Goal: Find specific page/section: Find specific page/section

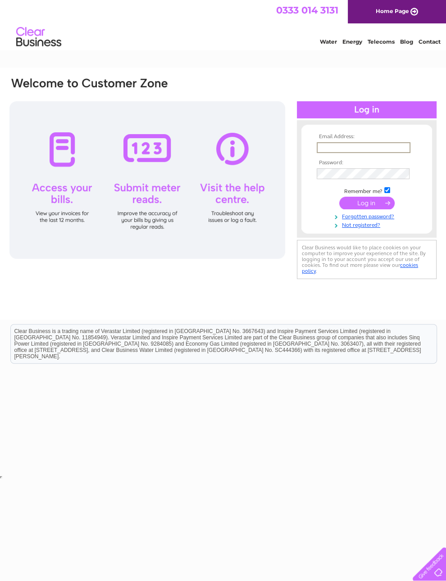
click at [367, 153] on input "text" at bounding box center [363, 147] width 94 height 11
type input "Clairecollyer75@sky.com"
click at [366, 206] on input "submit" at bounding box center [366, 203] width 55 height 13
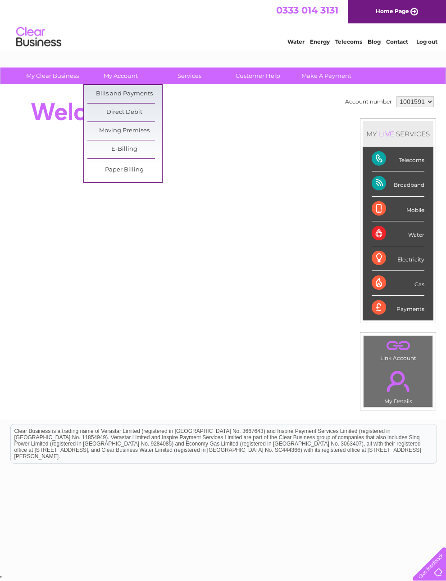
click at [143, 94] on link "Bills and Payments" at bounding box center [124, 94] width 74 height 18
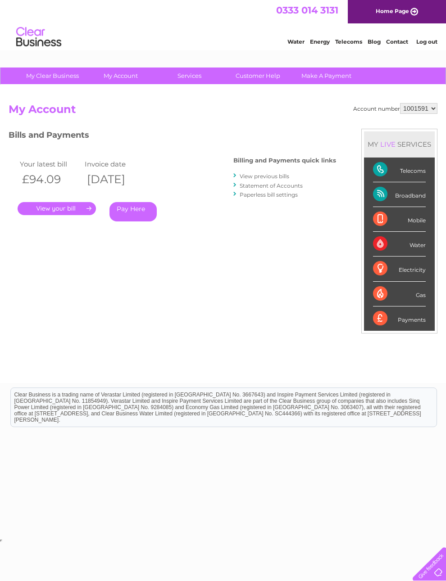
click at [81, 207] on link "." at bounding box center [57, 208] width 78 height 13
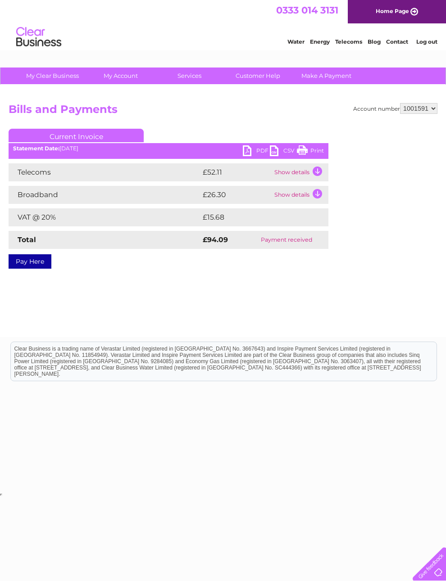
click at [250, 150] on link "PDF" at bounding box center [256, 151] width 27 height 13
